Goal: Ask a question

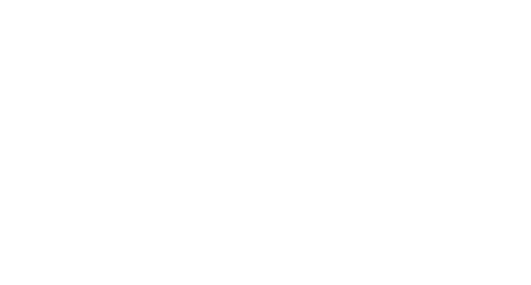
click at [284, 151] on div at bounding box center [265, 142] width 531 height 285
click at [464, 275] on button "質問する" at bounding box center [474, 271] width 36 height 18
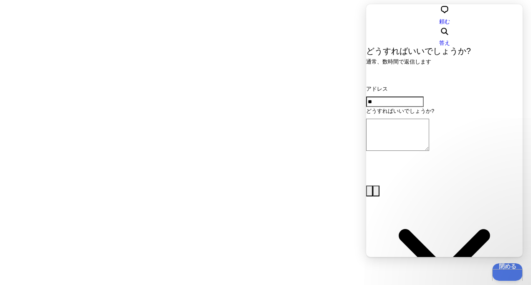
type input "*"
click at [450, 40] on span "答え" at bounding box center [444, 43] width 11 height 6
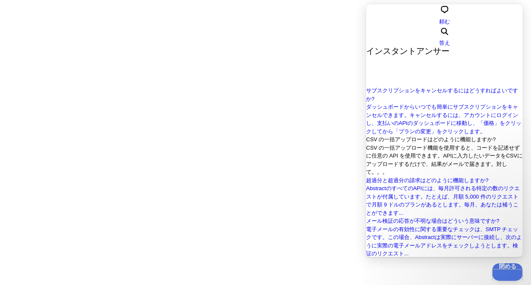
scroll to position [229, 0]
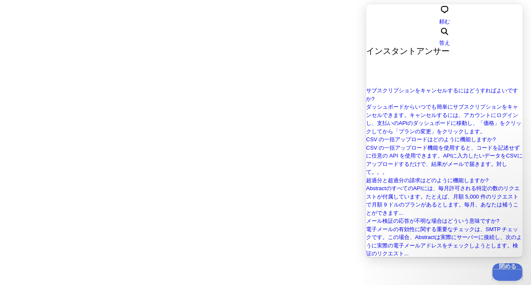
click at [314, 136] on div at bounding box center [265, 142] width 531 height 285
type input "**********"
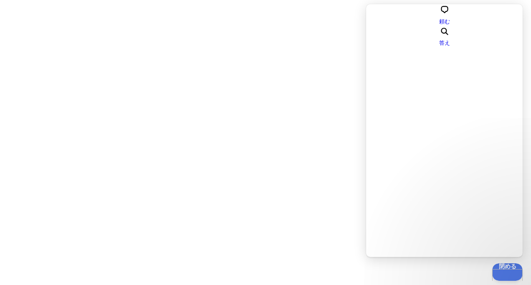
scroll to position [0, 0]
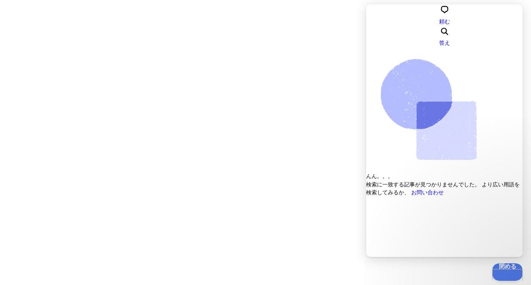
type input "*"
click at [517, 268] on span "閉める" at bounding box center [505, 265] width 30 height 6
